Goal: Information Seeking & Learning: Check status

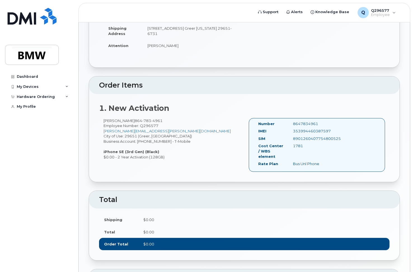
scroll to position [93, 0]
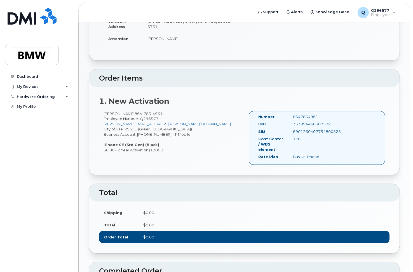
click at [322, 127] on div "353994460387597" at bounding box center [313, 124] width 48 height 5
drag, startPoint x: 331, startPoint y: 129, endPoint x: 258, endPoint y: 122, distance: 74.0
click at [258, 122] on div "Number 8647834961 IMEI 353994460387597 SIM 8901260407754800525 Cost Center / WB…" at bounding box center [295, 138] width 83 height 48
copy div "Number 8647834961 IMEI 353994460387597"
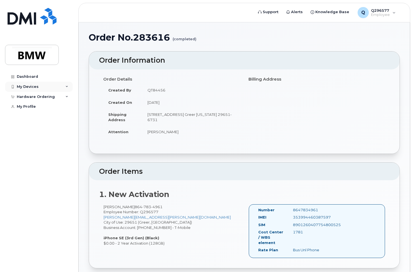
click at [31, 86] on div "My Devices" at bounding box center [28, 87] width 22 height 4
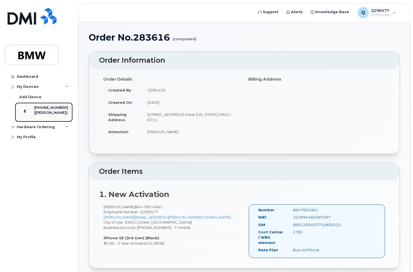
click at [46, 113] on div "([PERSON_NAME])" at bounding box center [51, 112] width 34 height 5
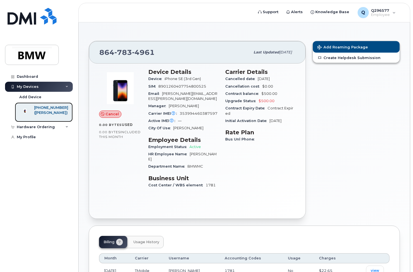
click at [48, 115] on div "([PERSON_NAME])" at bounding box center [51, 112] width 34 height 5
click at [106, 114] on span "Cancel" at bounding box center [112, 113] width 13 height 5
click at [102, 114] on icon at bounding box center [103, 115] width 4 height 4
click at [112, 114] on span "Cancel" at bounding box center [112, 113] width 13 height 5
click at [118, 127] on span "0.00 Bytes" at bounding box center [110, 125] width 23 height 4
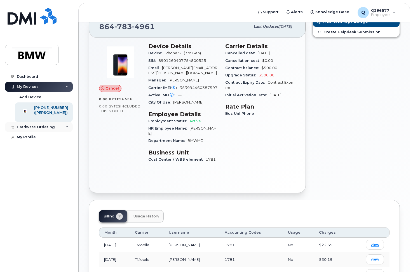
scroll to position [15, 0]
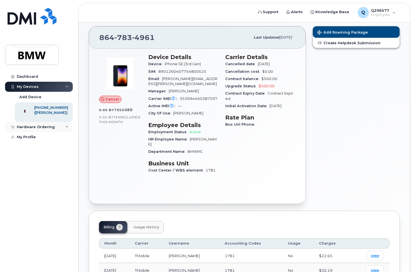
click at [58, 132] on div "Hardware Ordering" at bounding box center [39, 127] width 68 height 10
click at [44, 143] on link "My Orders" at bounding box center [44, 137] width 58 height 11
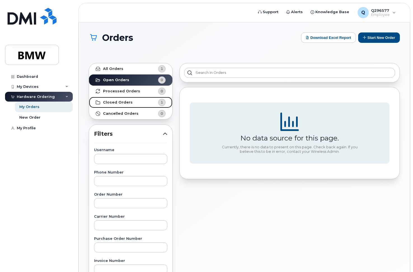
click at [129, 100] on link "Closed Orders 1" at bounding box center [130, 102] width 83 height 11
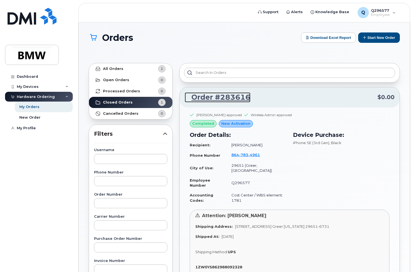
click at [235, 97] on link "Order #283616" at bounding box center [218, 97] width 66 height 10
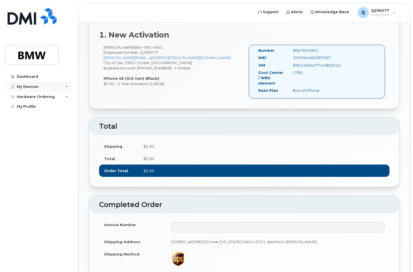
scroll to position [158, 0]
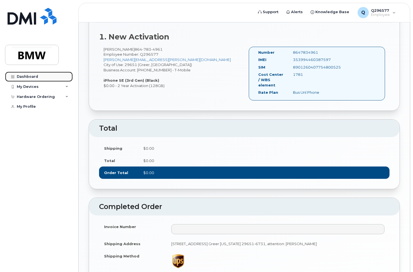
click at [31, 78] on div "Dashboard" at bounding box center [27, 77] width 21 height 4
